Goal: Task Accomplishment & Management: Use online tool/utility

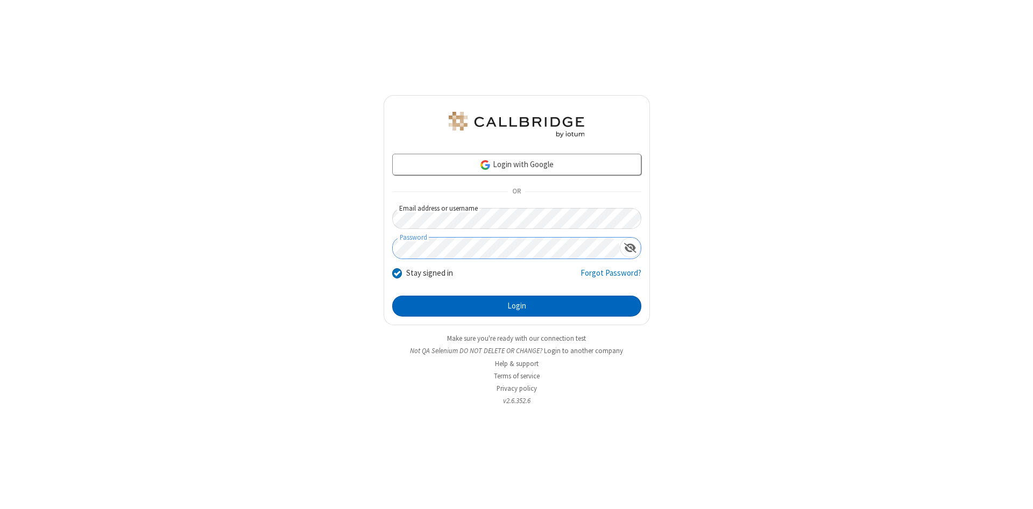
click at [516, 307] on button "Login" at bounding box center [516, 307] width 249 height 22
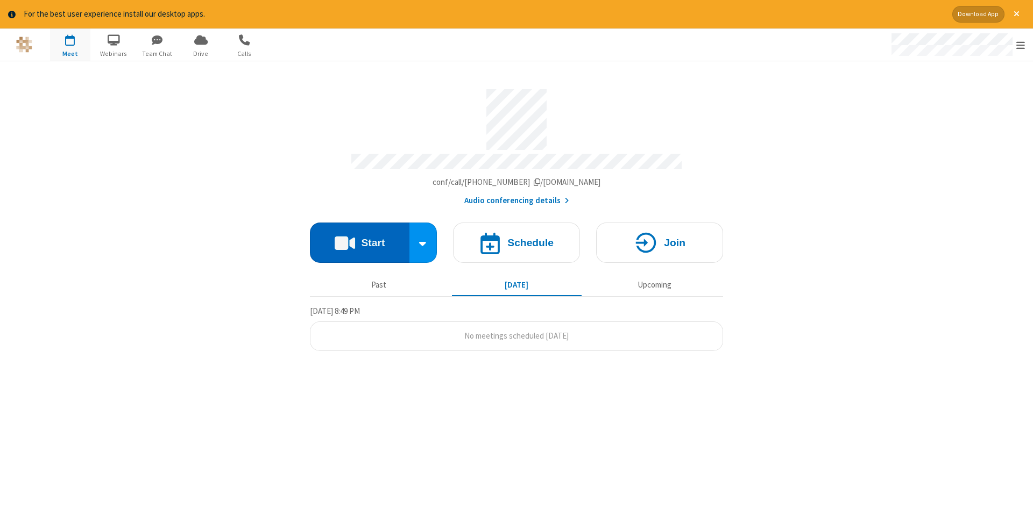
click at [359, 239] on button "Start" at bounding box center [360, 243] width 100 height 40
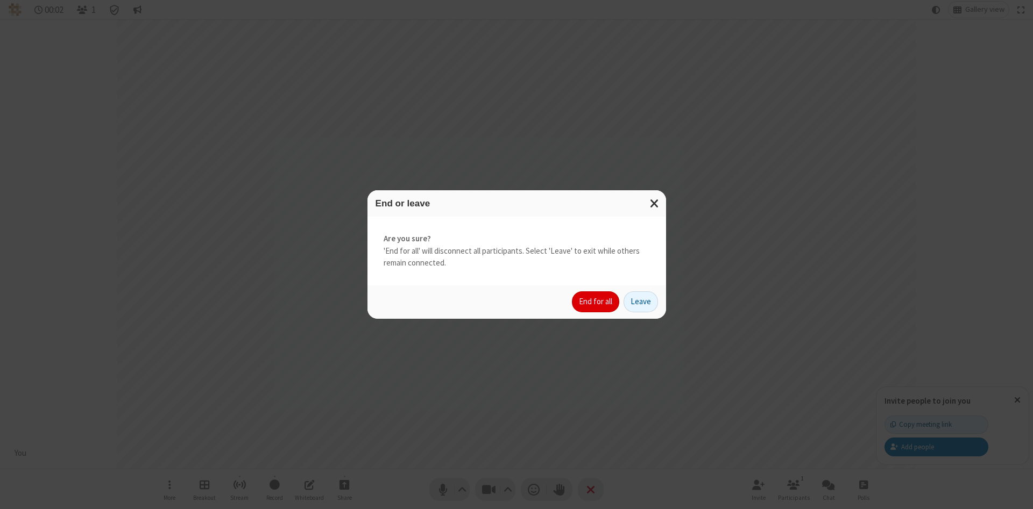
click at [596, 302] on button "End for all" at bounding box center [595, 303] width 47 height 22
